Goal: Task Accomplishment & Management: Complete application form

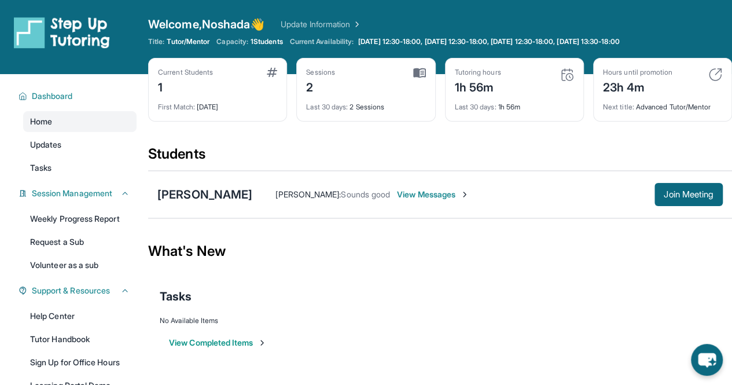
click at [333, 24] on link "Update Information" at bounding box center [321, 25] width 81 height 12
click at [347, 23] on link "Update Information" at bounding box center [321, 25] width 81 height 12
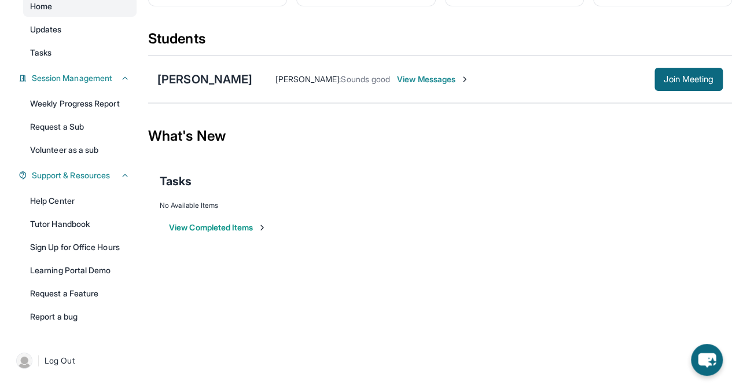
scroll to position [124, 0]
click at [186, 73] on div "[PERSON_NAME]" at bounding box center [204, 79] width 95 height 16
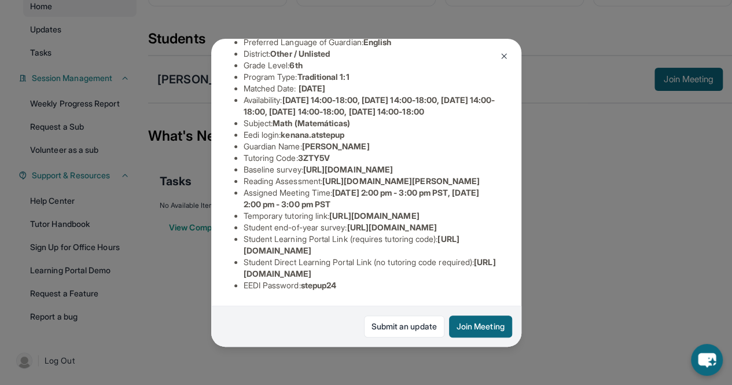
scroll to position [0, 0]
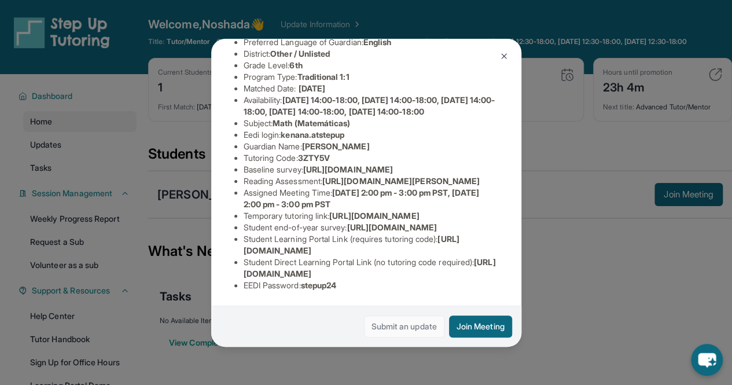
click at [409, 322] on link "Submit an update" at bounding box center [404, 326] width 80 height 22
click at [571, 115] on div "Kayden Louis Guardian: [PERSON_NAME] Student Information [URL][DOMAIN_NAME] Pre…" at bounding box center [366, 192] width 732 height 385
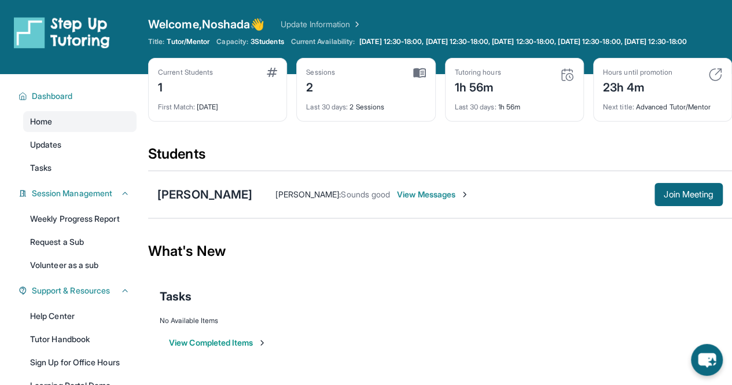
click at [197, 112] on div "First Match : [DATE]" at bounding box center [217, 103] width 119 height 16
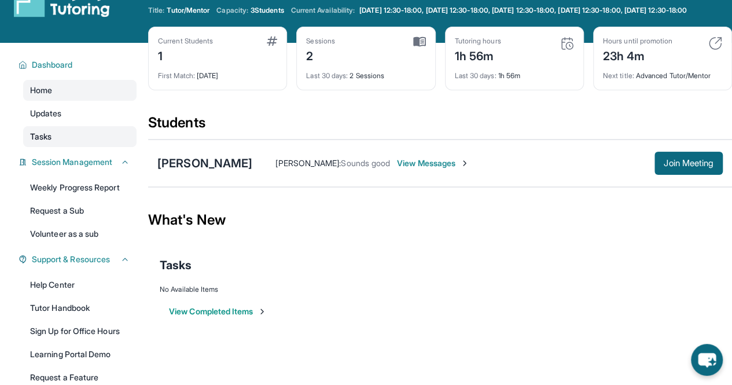
scroll to position [30, 0]
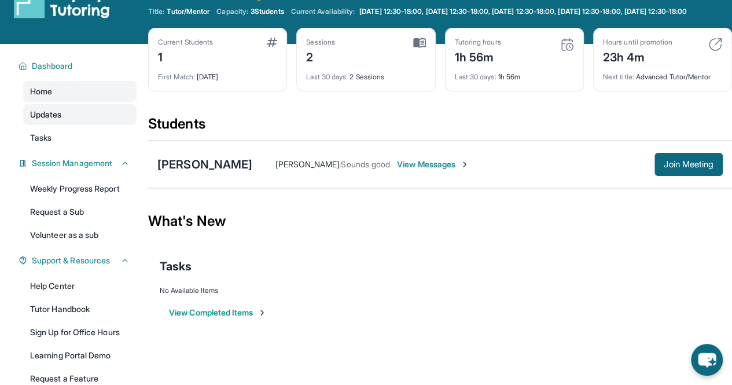
click at [59, 120] on span "Updates" at bounding box center [46, 115] width 32 height 12
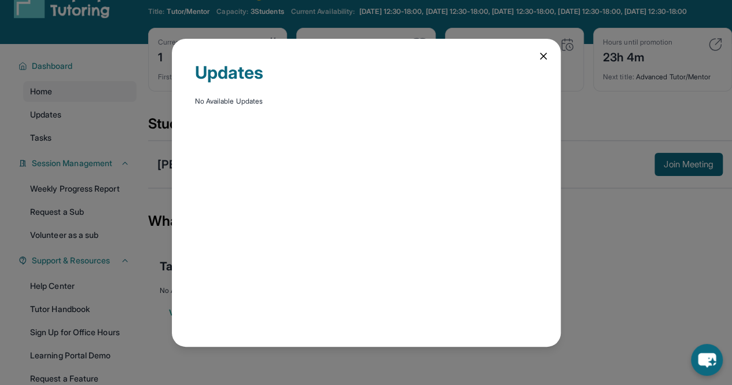
click at [543, 60] on icon at bounding box center [543, 56] width 12 height 12
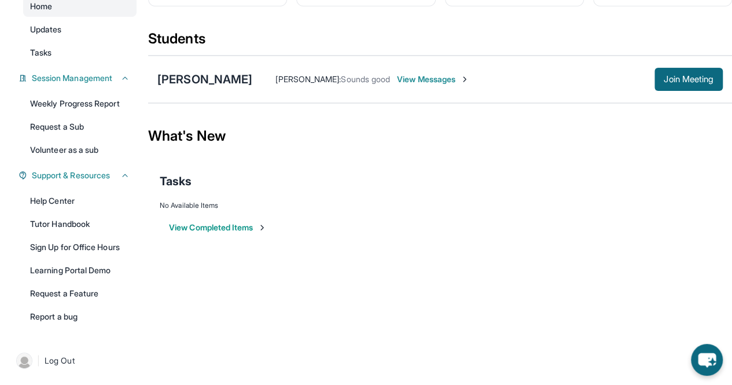
scroll to position [117, 0]
click at [246, 233] on button "View Completed Items" at bounding box center [218, 228] width 98 height 12
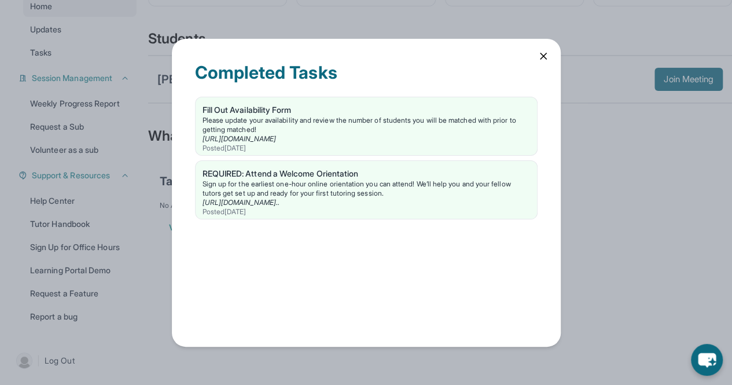
scroll to position [124, 0]
click at [258, 109] on div "Fill Out Availability Form" at bounding box center [365, 110] width 327 height 12
click at [538, 57] on icon at bounding box center [543, 56] width 12 height 12
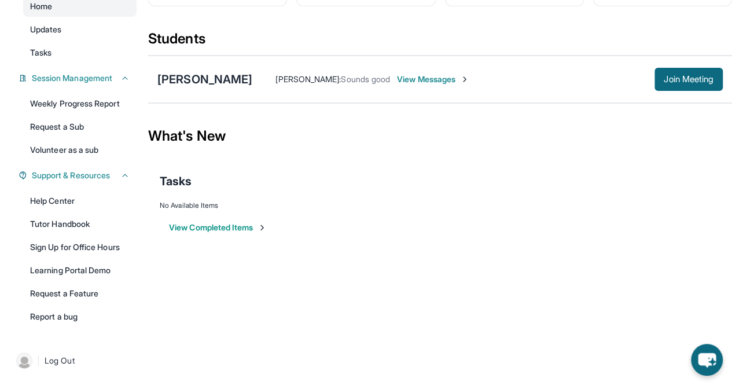
click at [228, 225] on button "View Completed Items" at bounding box center [218, 228] width 98 height 12
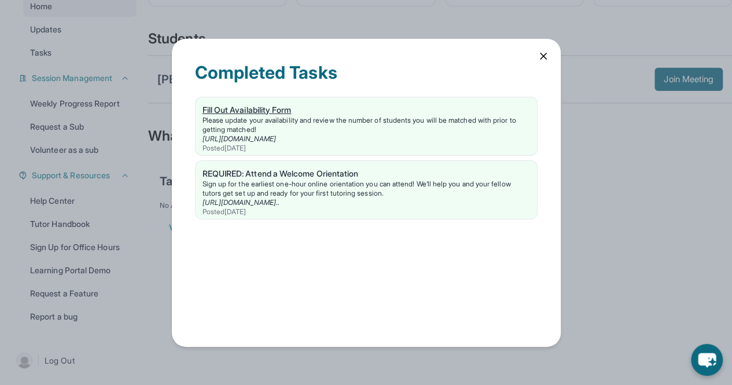
click at [269, 113] on div "Fill Out Availability Form" at bounding box center [365, 110] width 327 height 12
click at [541, 56] on icon at bounding box center [543, 56] width 12 height 12
